Goal: Communication & Community: Answer question/provide support

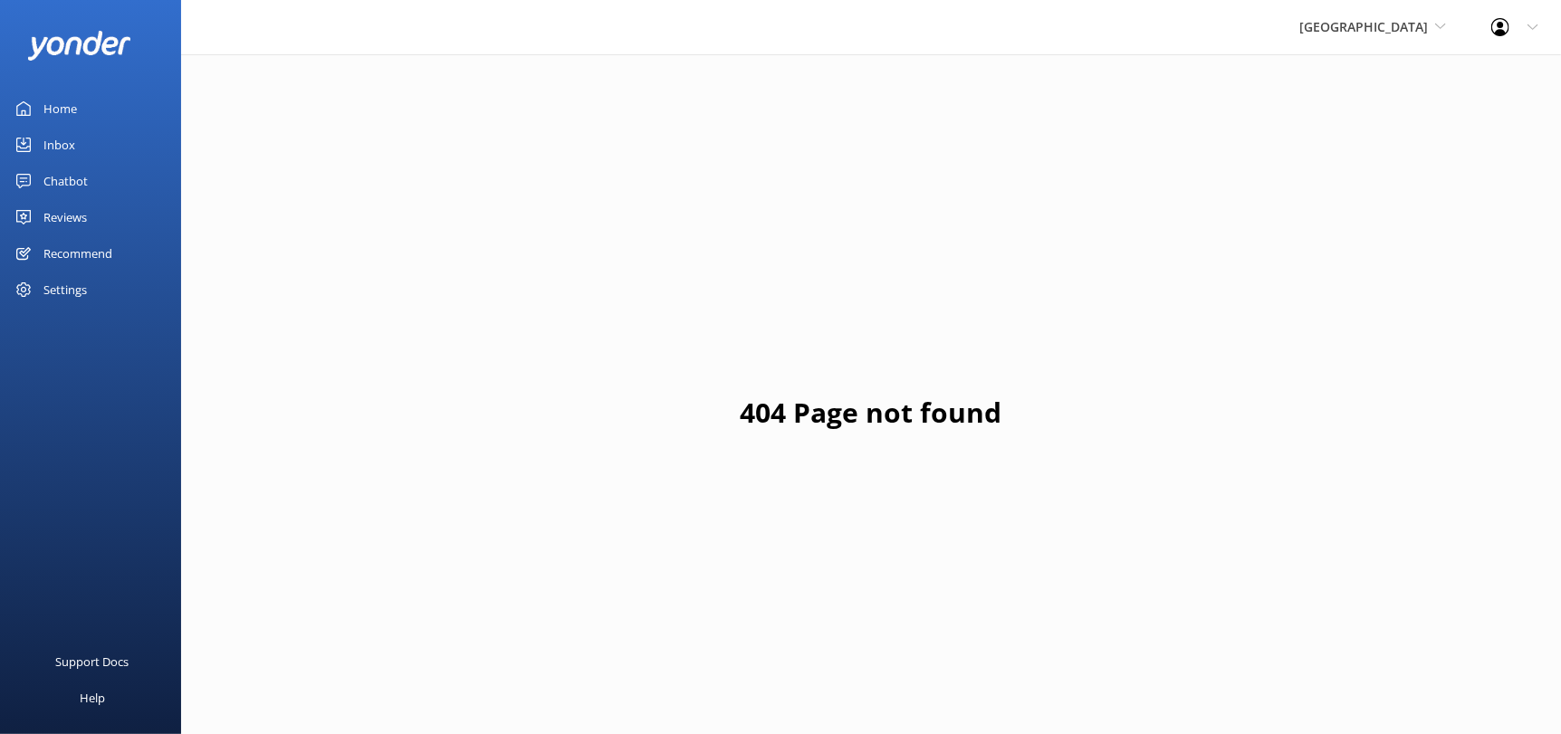
drag, startPoint x: 66, startPoint y: 185, endPoint x: 146, endPoint y: 186, distance: 79.7
click at [66, 185] on div "Chatbot" at bounding box center [65, 181] width 44 height 36
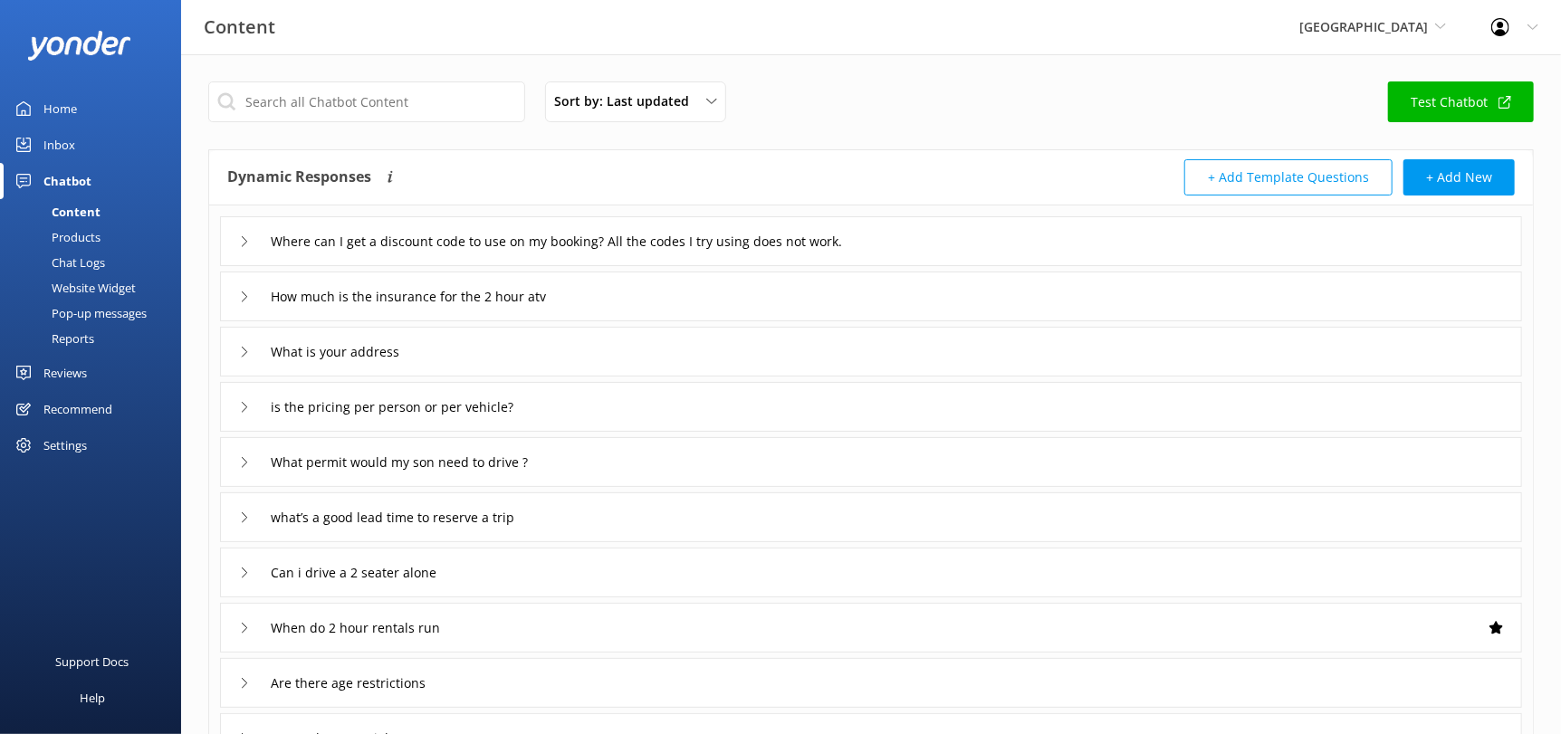
click at [48, 102] on div "Home" at bounding box center [59, 109] width 33 height 36
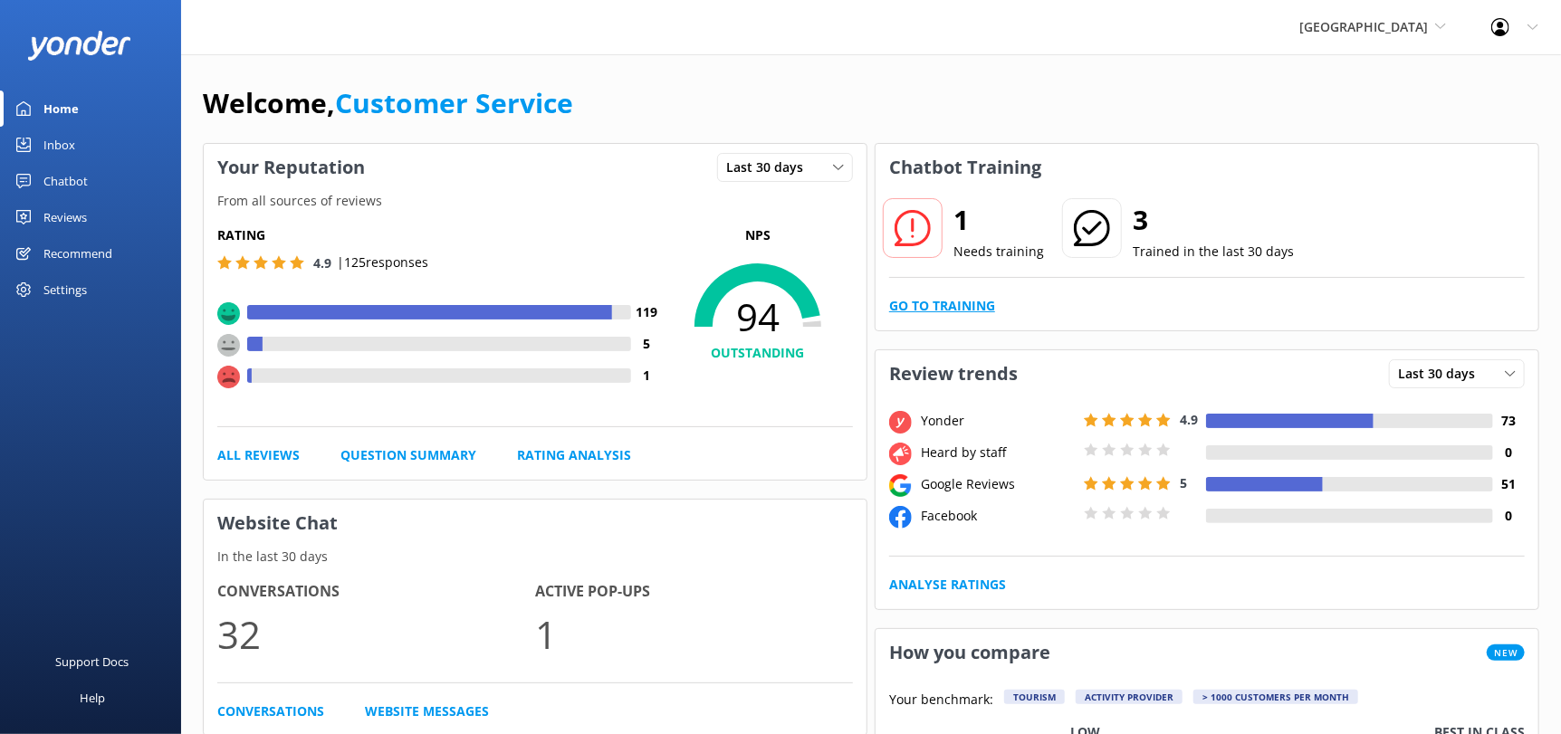
click at [903, 301] on link "Go to Training" at bounding box center [942, 306] width 106 height 20
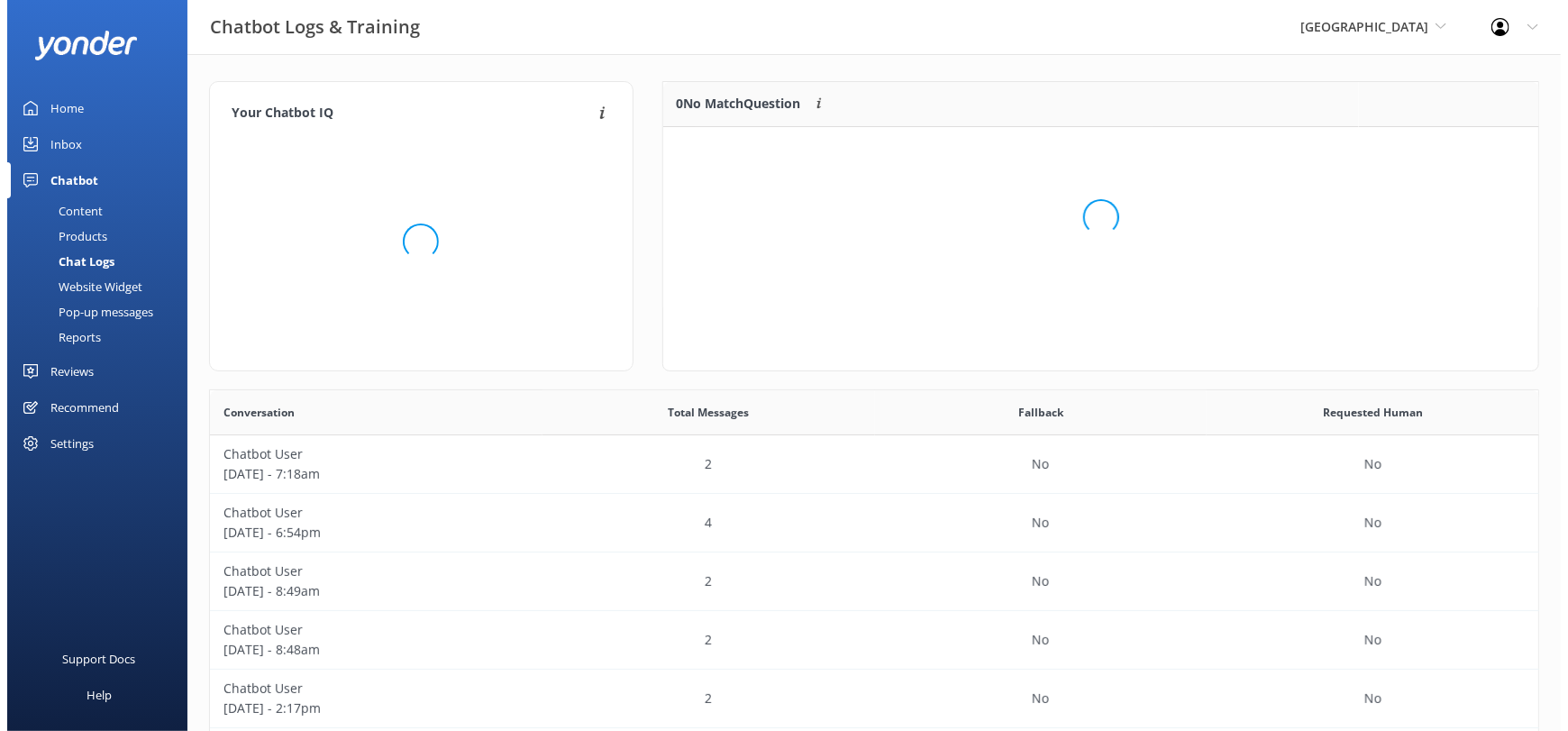
scroll to position [15, 14]
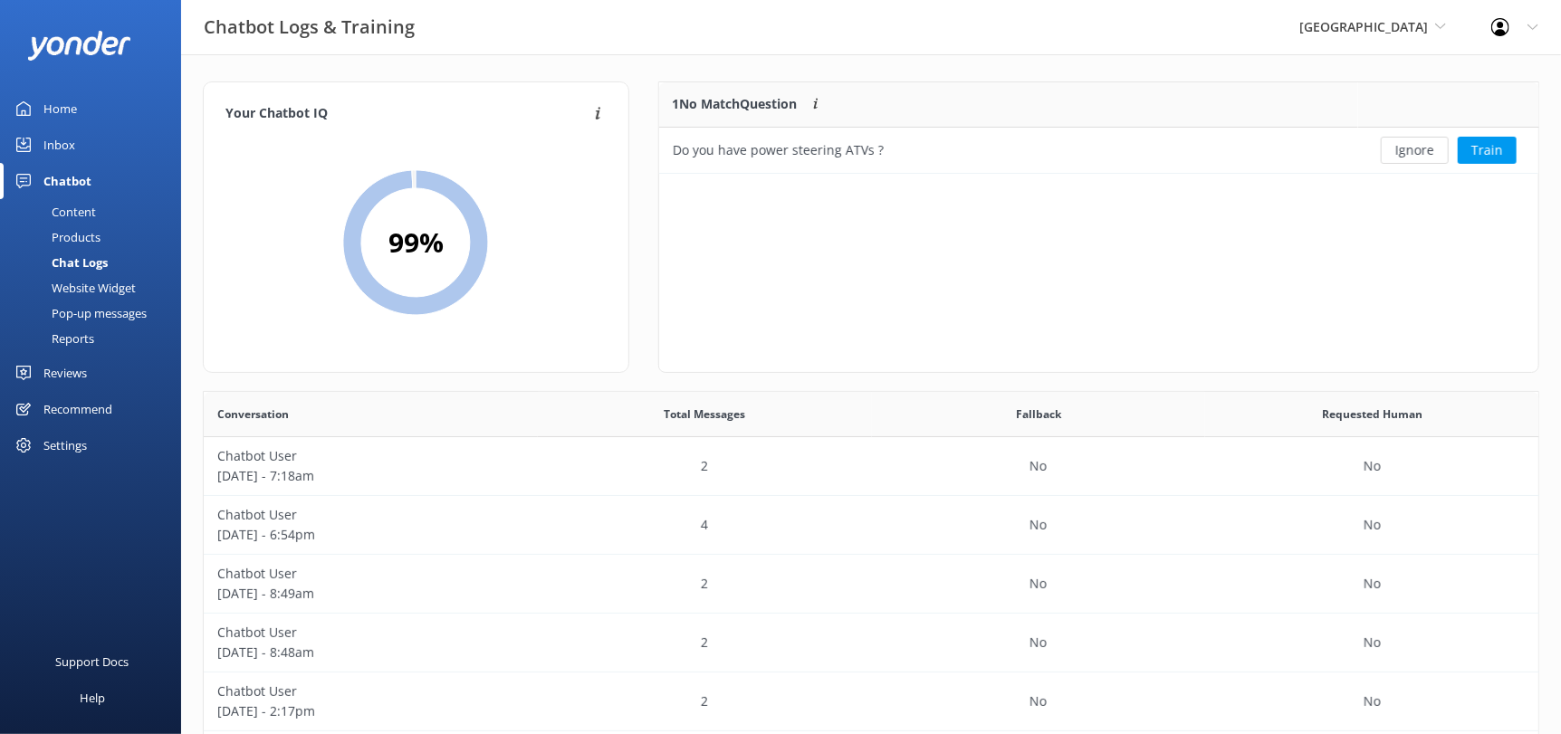
click at [59, 139] on div "Inbox" at bounding box center [59, 145] width 32 height 36
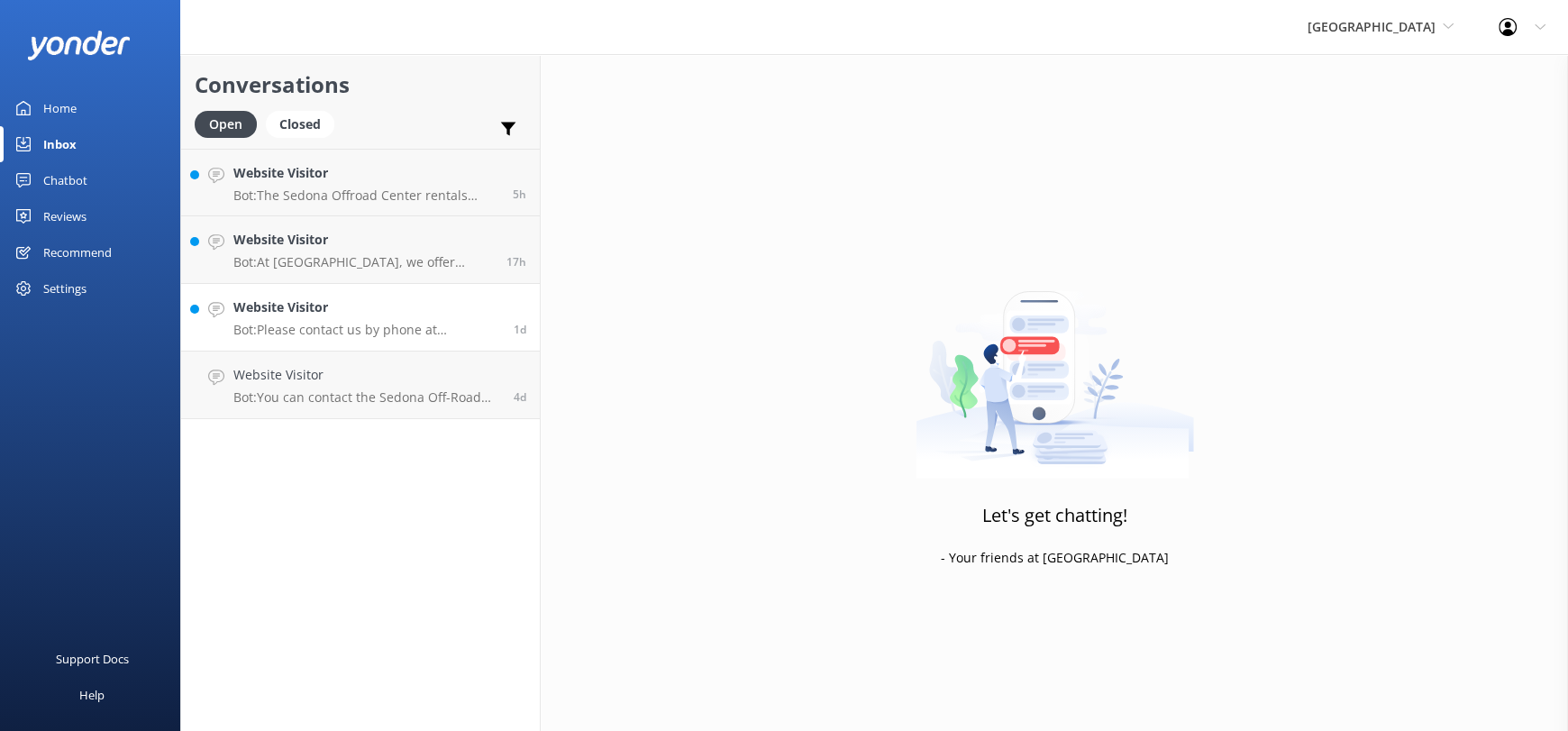
click at [416, 316] on h4 "Website Visitor" at bounding box center [366, 308] width 267 height 20
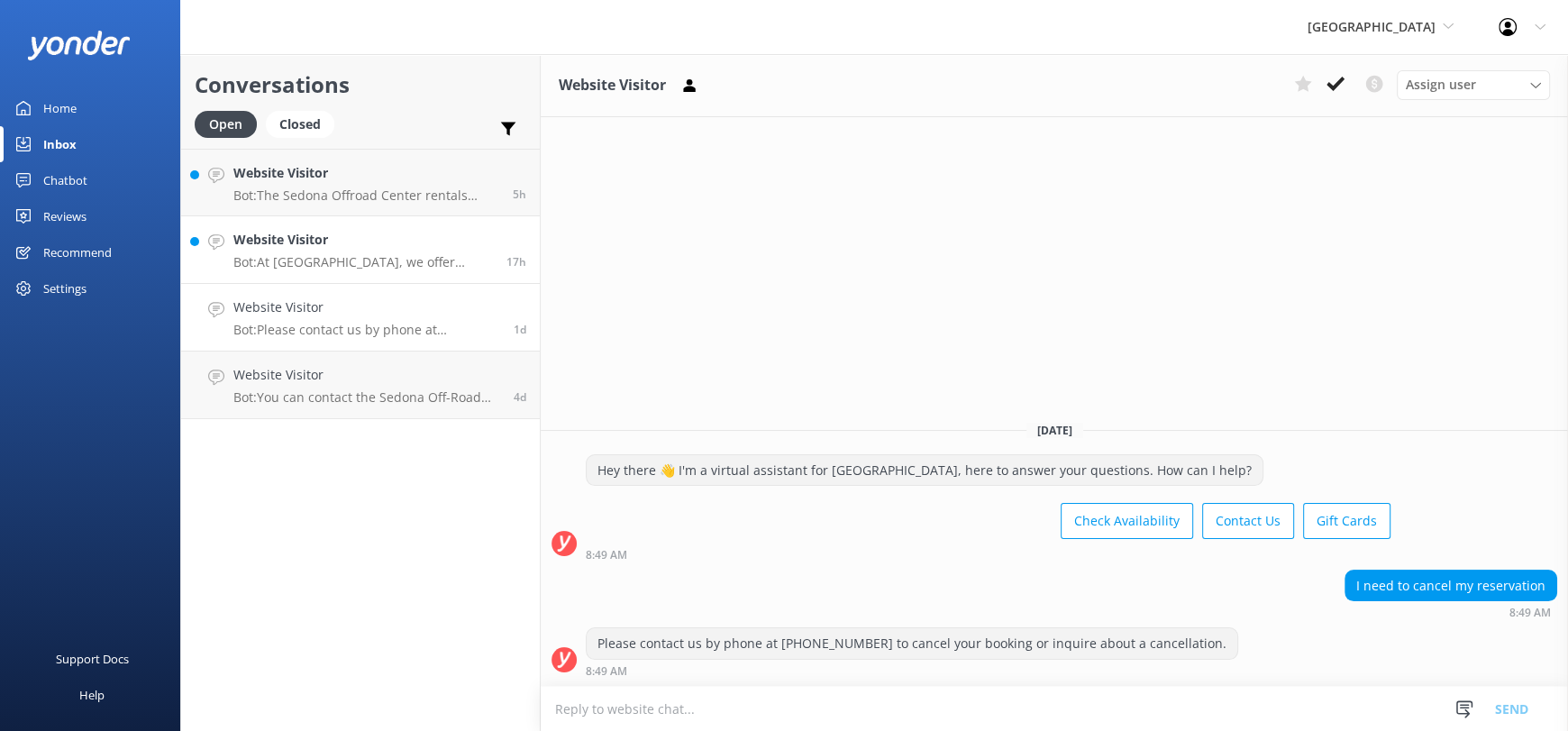
click at [387, 253] on div "Website Visitor Bot: At [GEOGRAPHIC_DATA], we offer Honda Talon 2-seaters exclu…" at bounding box center [362, 250] width 260 height 40
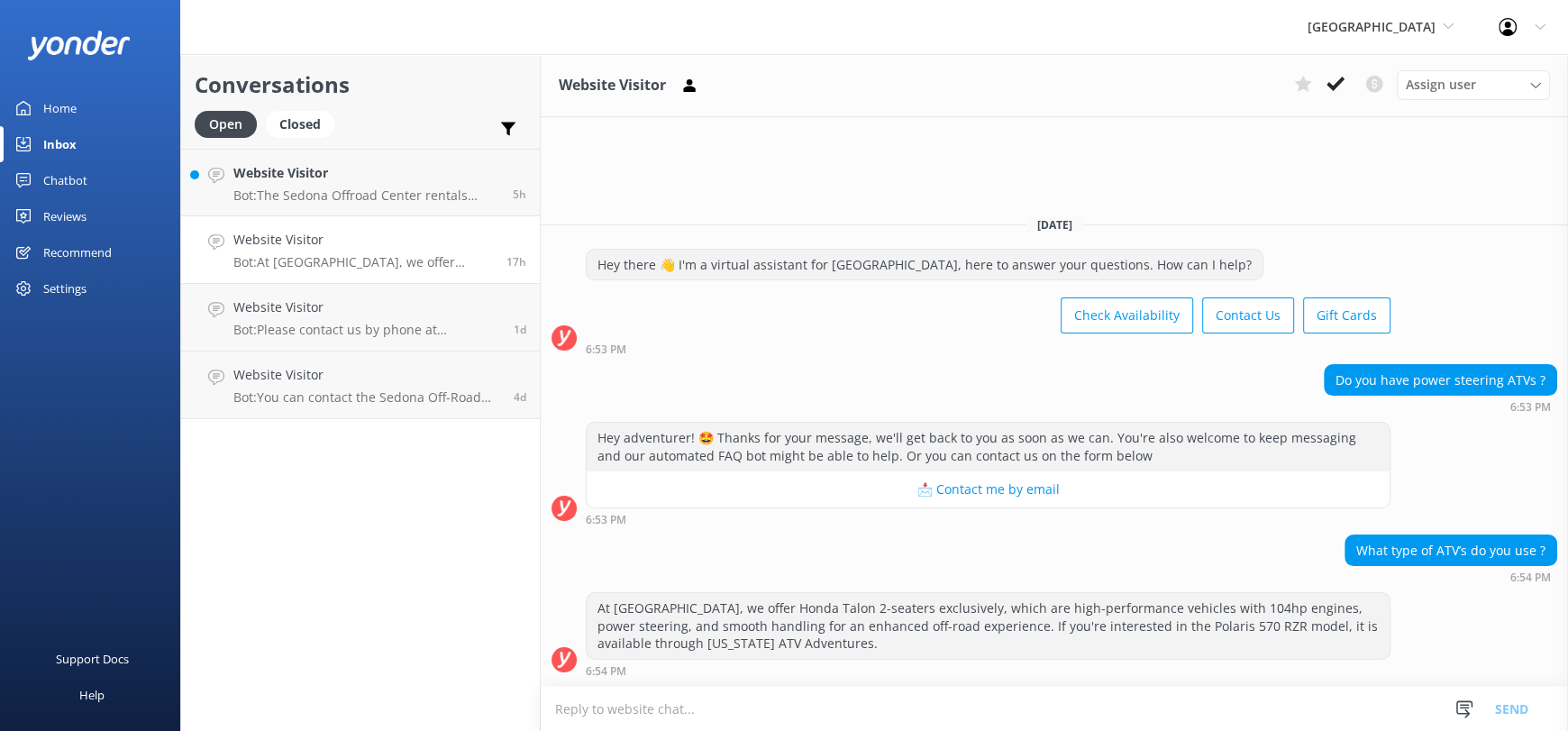
click at [814, 718] on textarea at bounding box center [1054, 709] width 1027 height 44
click at [823, 704] on textarea at bounding box center [1054, 709] width 1027 height 44
click at [790, 700] on textarea at bounding box center [1054, 709] width 1027 height 44
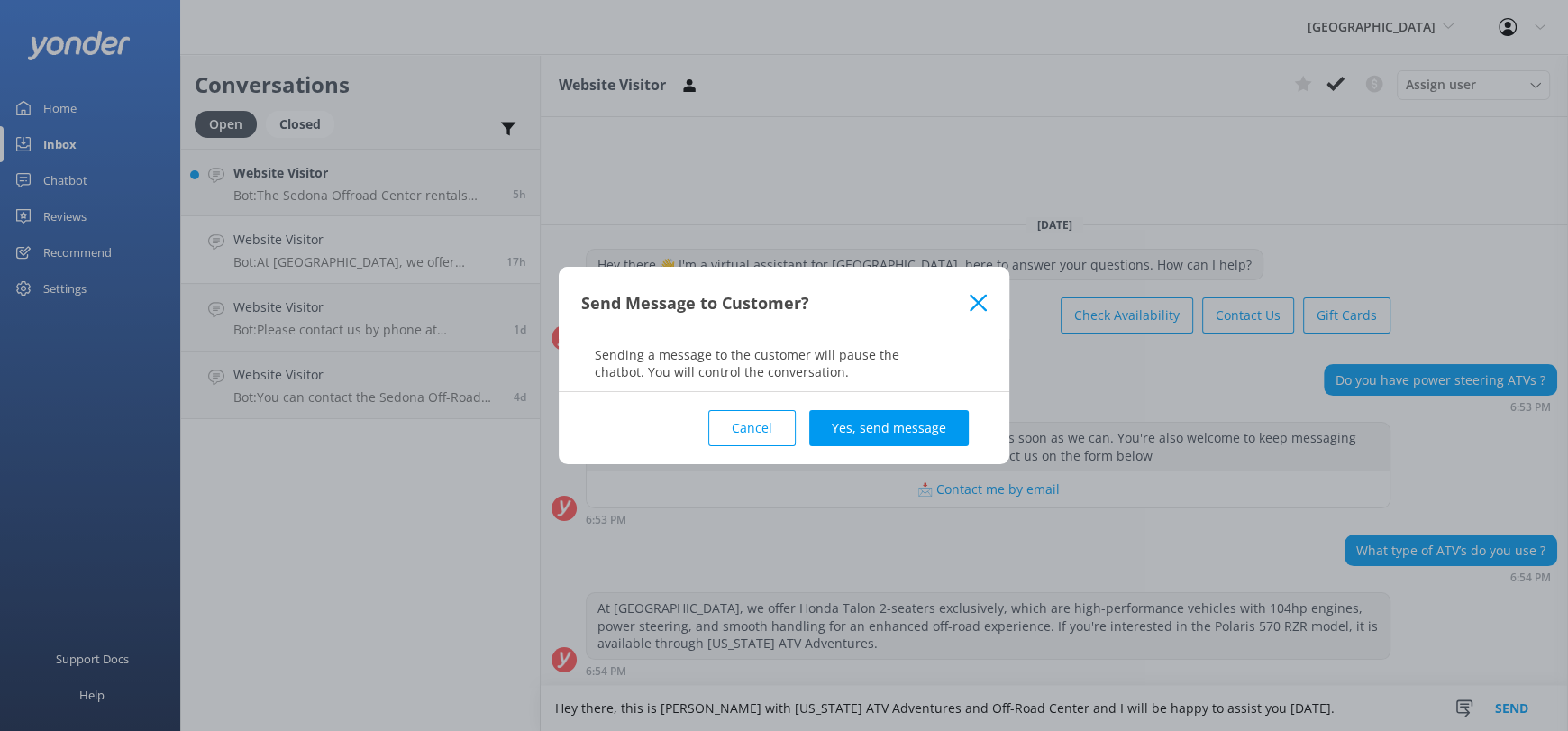
click at [788, 410] on button "Cancel" at bounding box center [753, 428] width 88 height 36
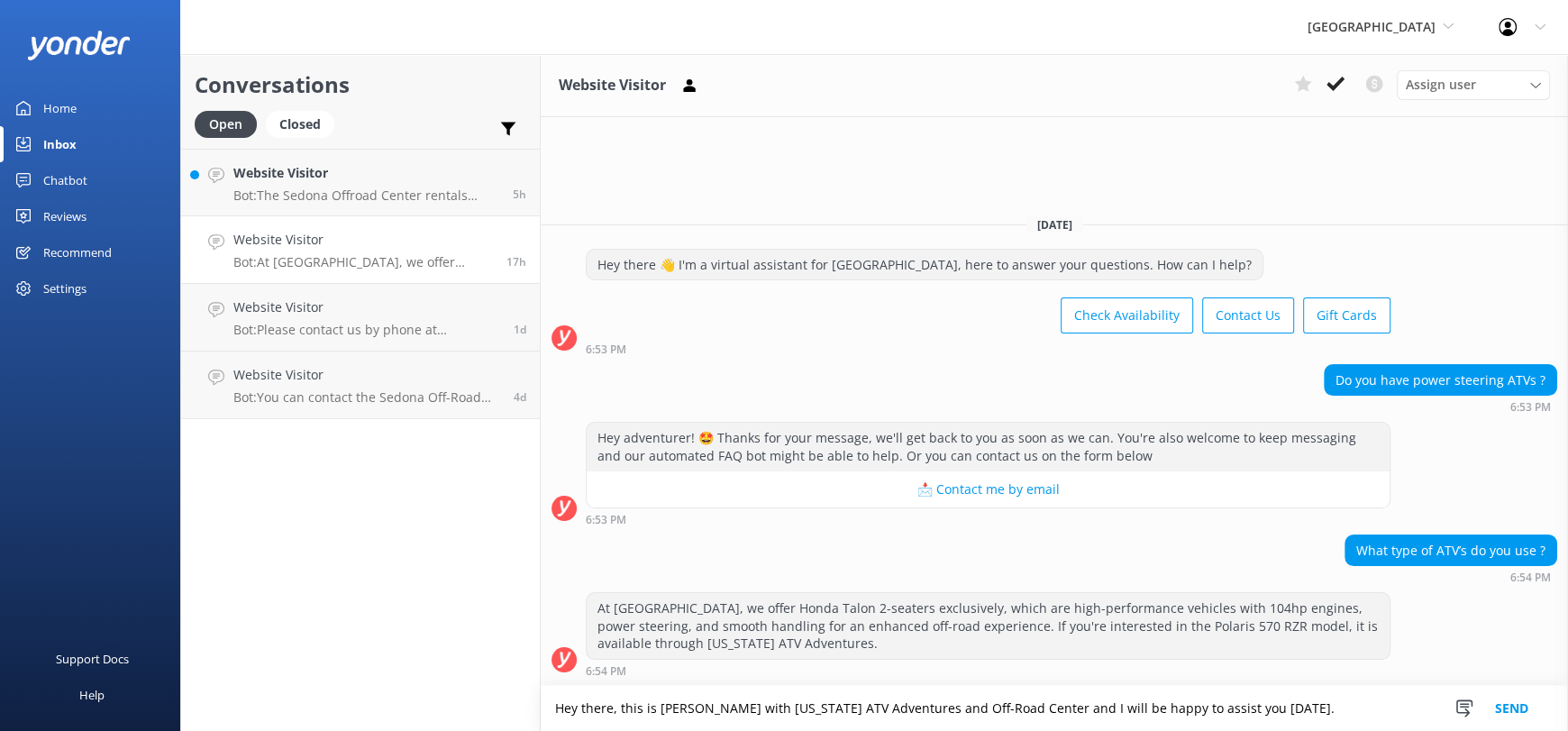
click at [1231, 716] on textarea "Hey there, this is [PERSON_NAME] with [US_STATE] ATV Adventures and Off-Road Ce…" at bounding box center [1054, 708] width 1027 height 45
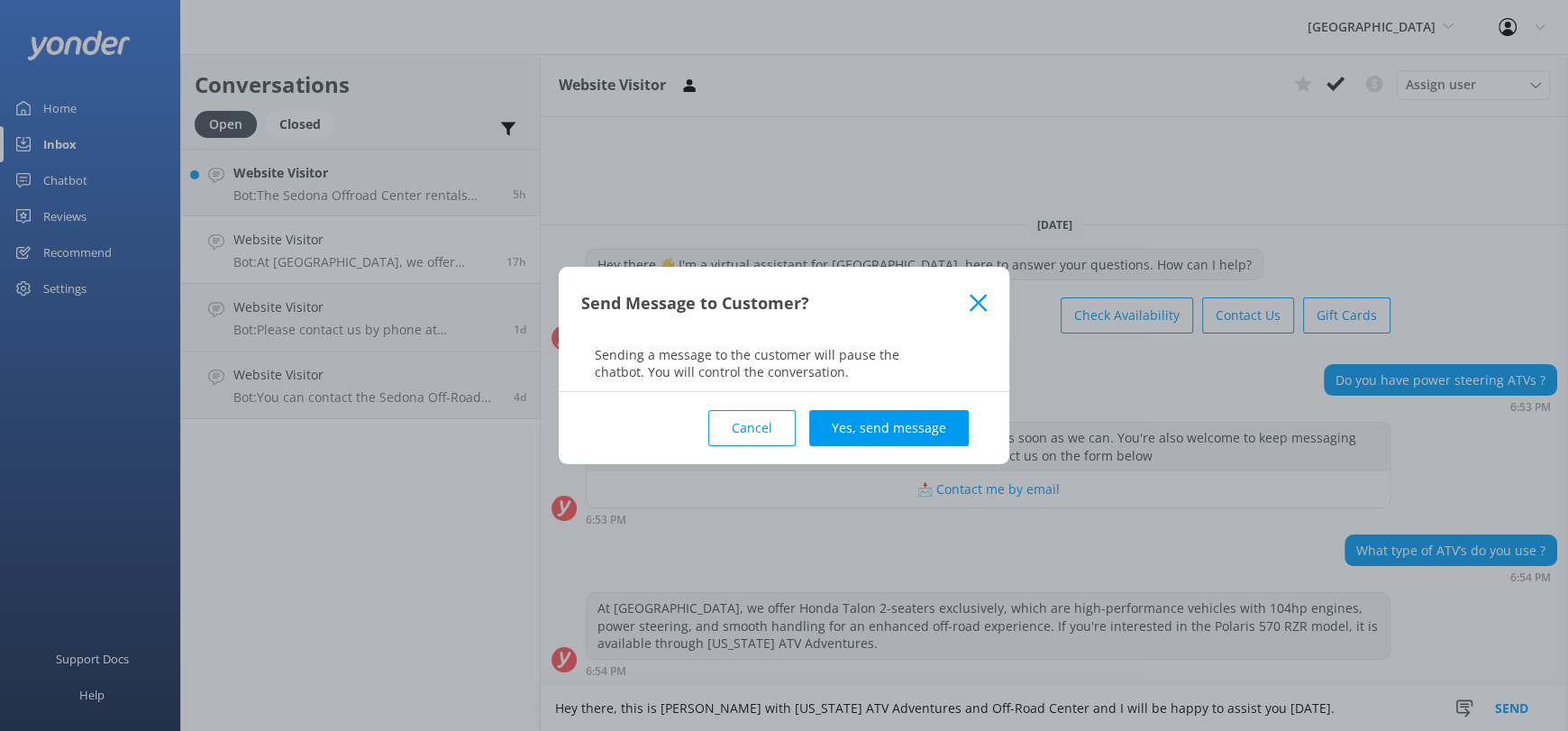
click at [983, 306] on use at bounding box center [978, 302] width 17 height 17
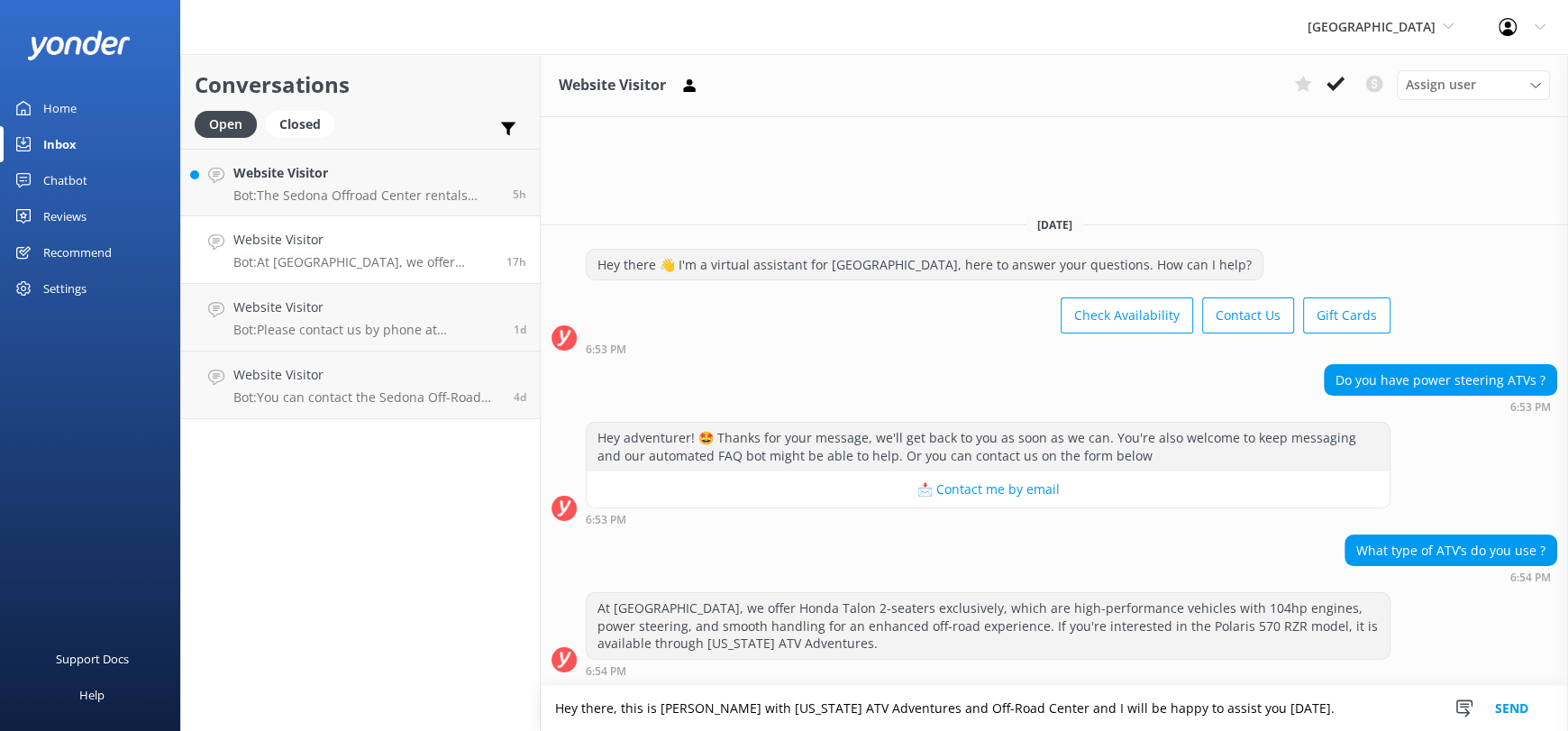
click at [1250, 708] on textarea "Hey there, this is [PERSON_NAME] with [US_STATE] ATV Adventures and Off-Road Ce…" at bounding box center [1054, 708] width 1027 height 45
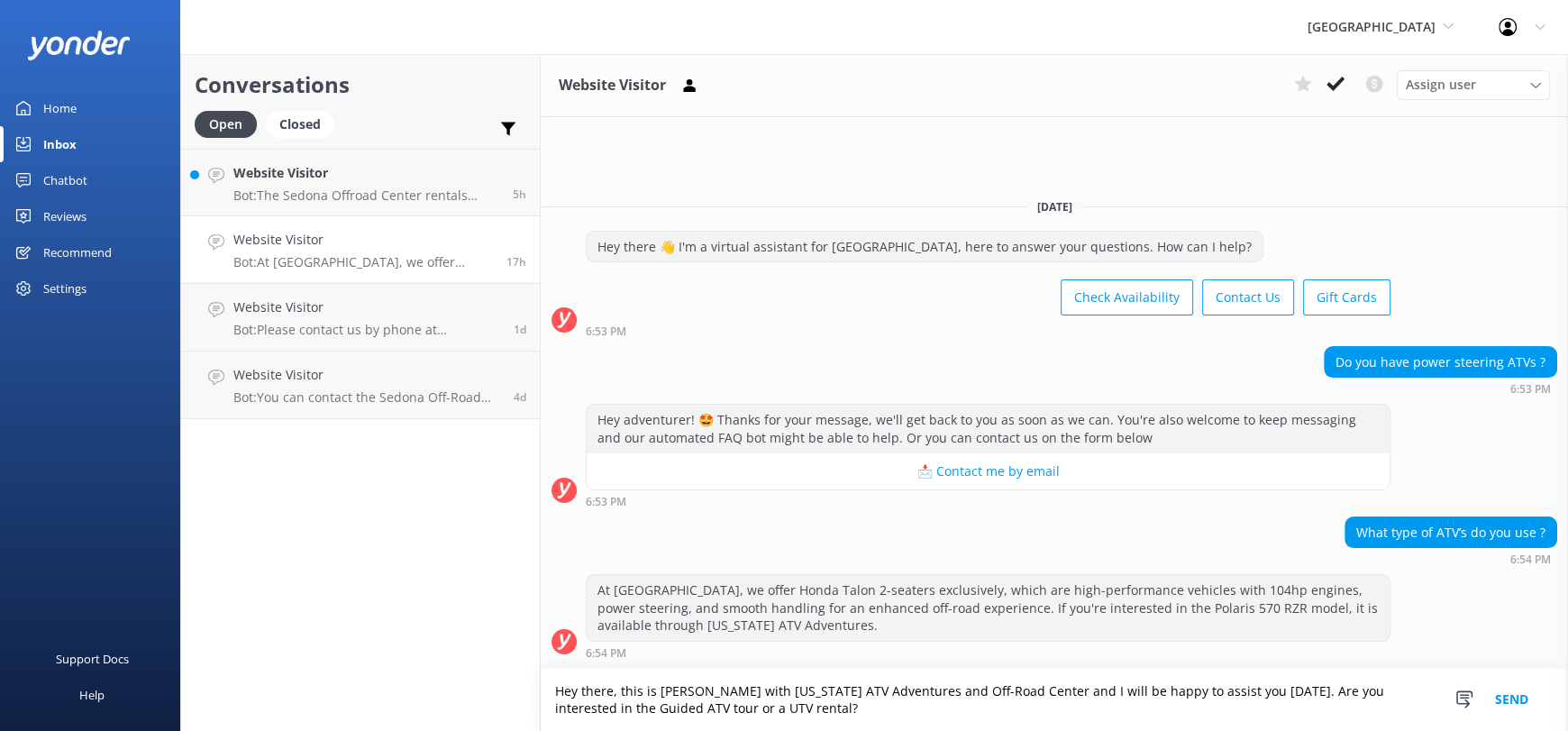
click at [1212, 693] on textarea "Hey there, this is [PERSON_NAME] with [US_STATE] ATV Adventures and Off-Road Ce…" at bounding box center [1054, 700] width 1027 height 62
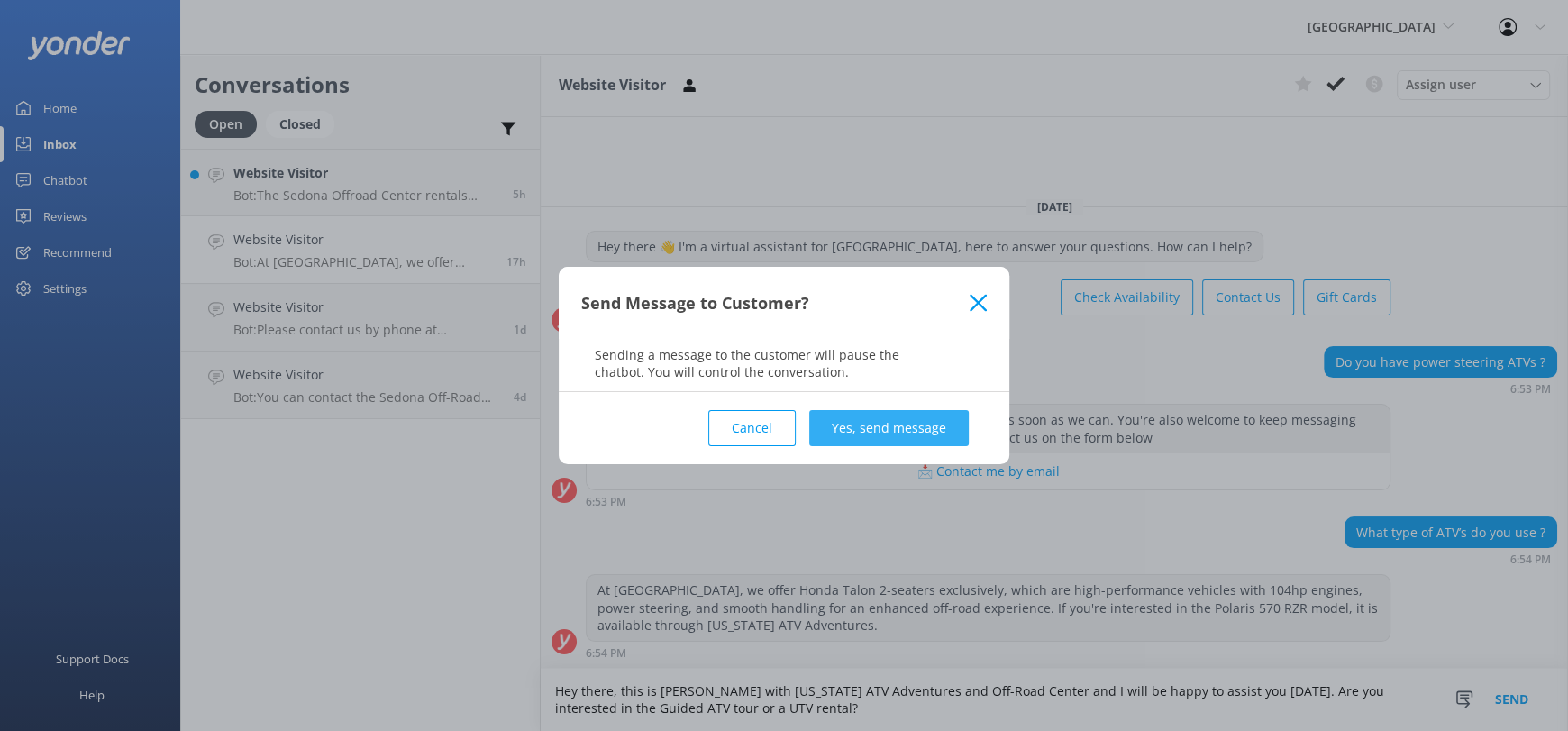
type textarea "Hey there, this is [PERSON_NAME] with [US_STATE] ATV Adventures and Off-Road Ce…"
click at [849, 418] on button "Yes, send message" at bounding box center [889, 428] width 159 height 36
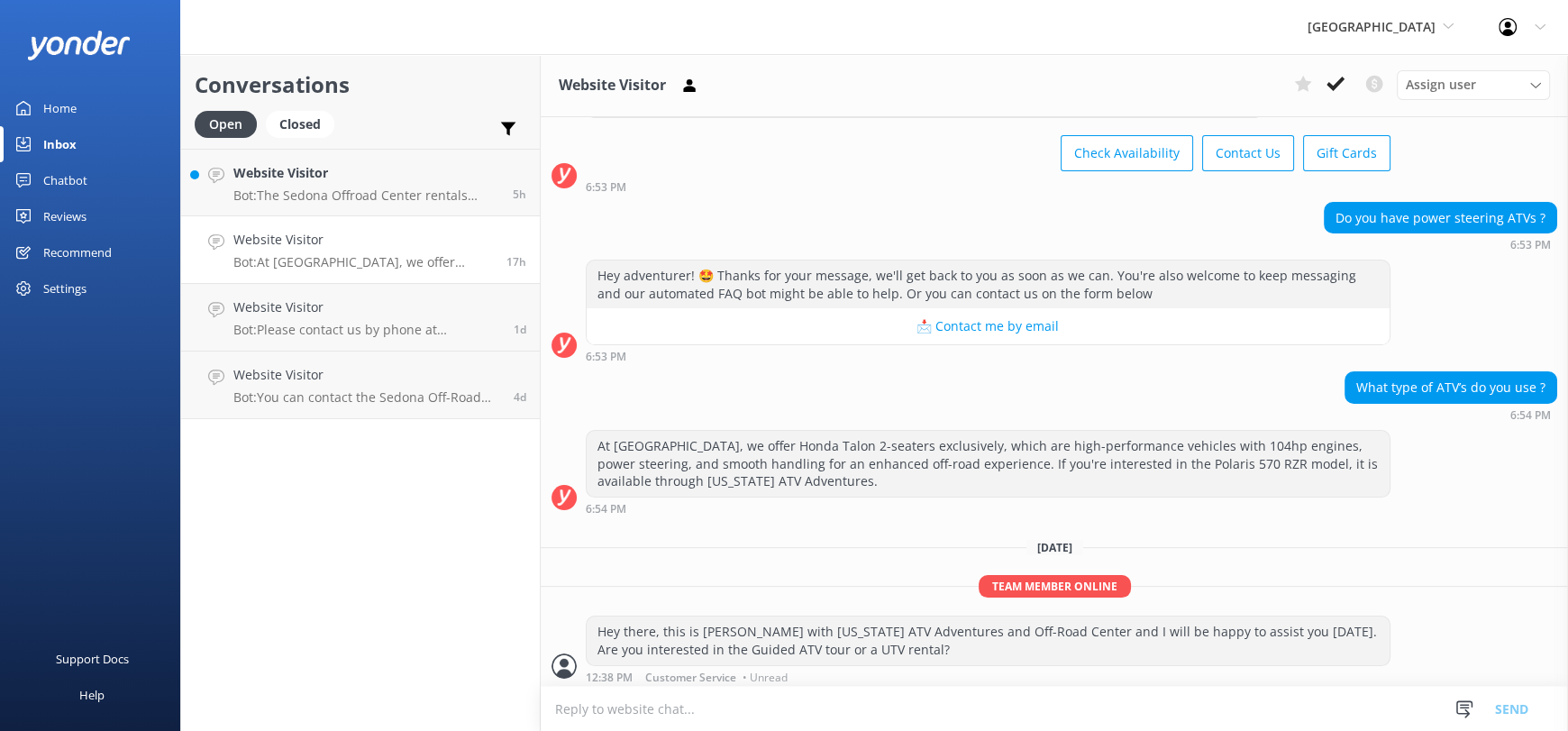
scroll to position [82, 0]
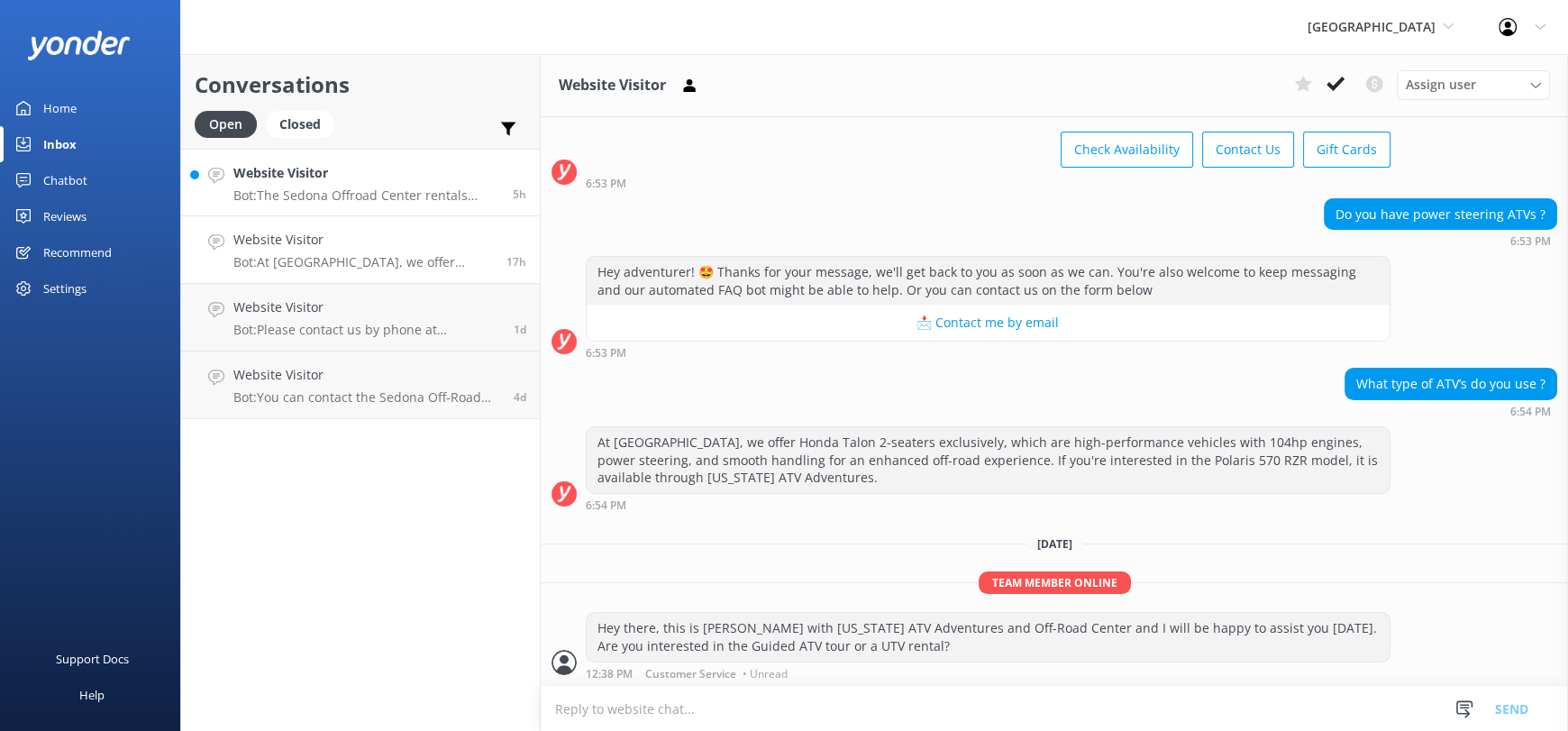
click at [398, 176] on h4 "Website Visitor" at bounding box center [365, 173] width 266 height 20
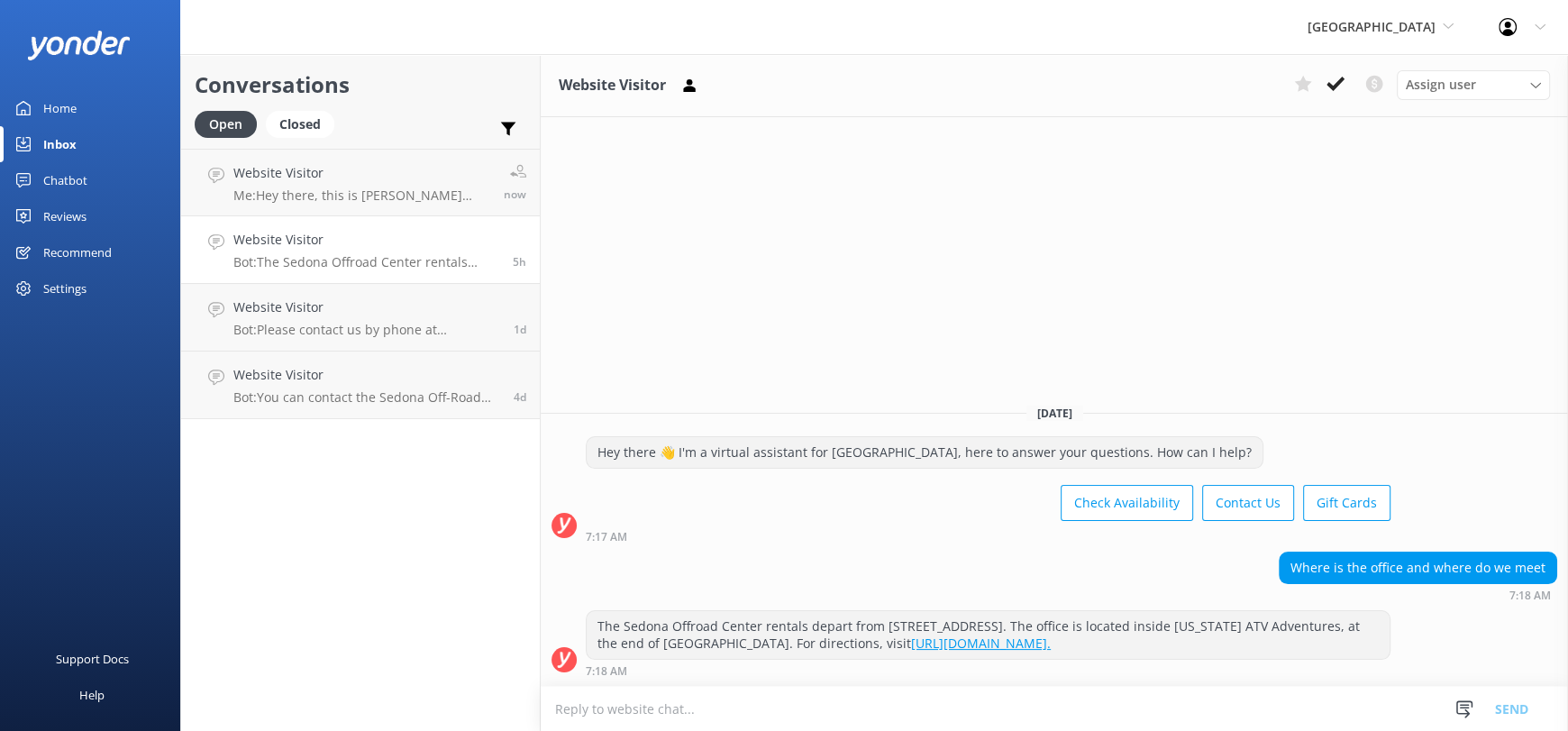
click at [1060, 262] on div "Website Visitor Assign user [PERSON_NAME] Service [PERSON_NAME][GEOGRAPHIC_DATA…" at bounding box center [1054, 392] width 1027 height 677
click at [1085, 310] on div "Website Visitor Assign user [PERSON_NAME] Service [PERSON_NAME][GEOGRAPHIC_DATA…" at bounding box center [1054, 392] width 1027 height 677
